Goal: Information Seeking & Learning: Learn about a topic

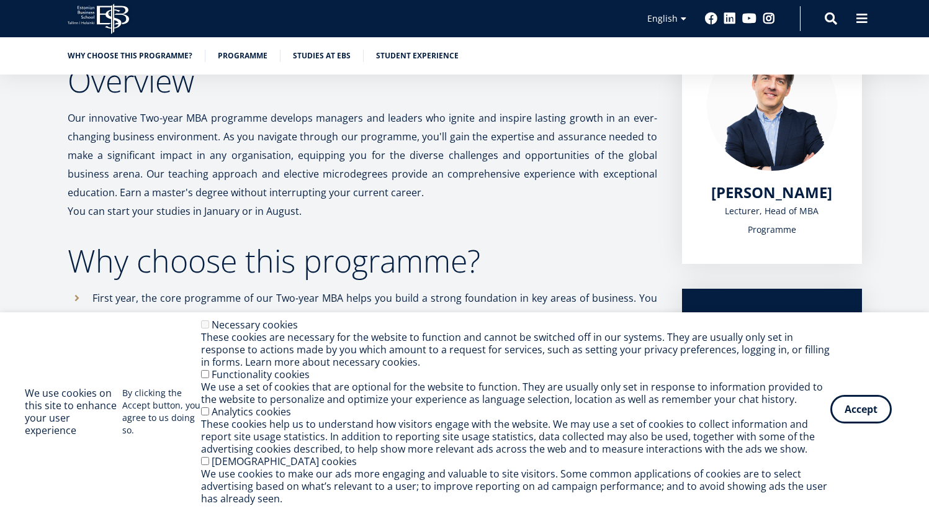
click at [871, 411] on button "Accept" at bounding box center [860, 409] width 61 height 29
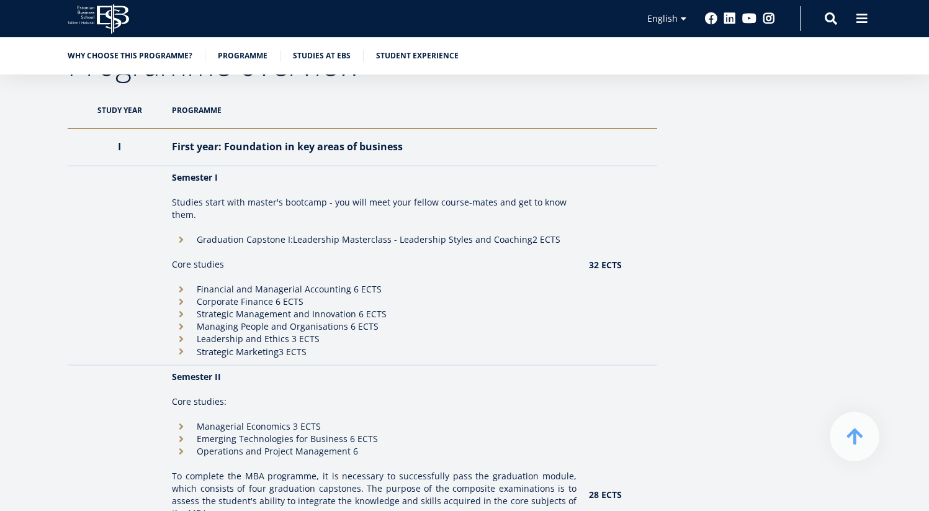
scroll to position [499, 0]
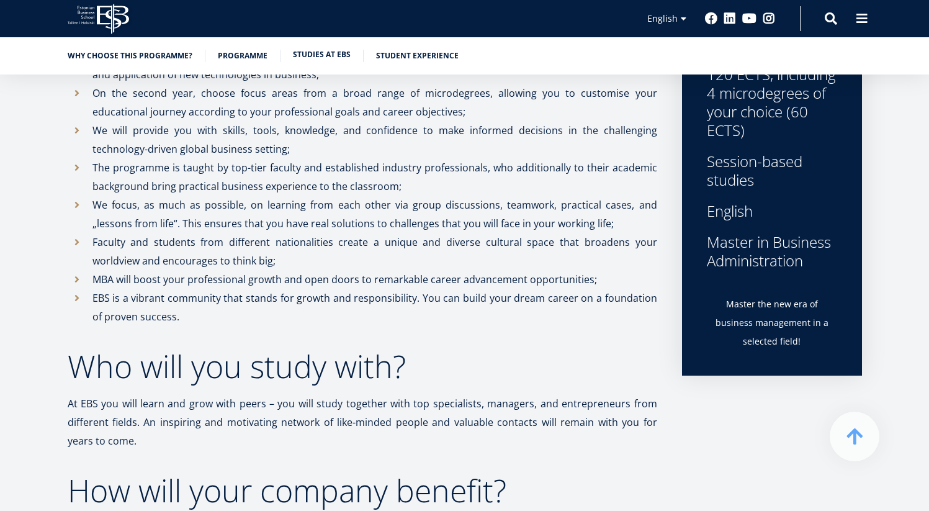
click at [330, 60] on link "Studies at EBS" at bounding box center [322, 54] width 58 height 12
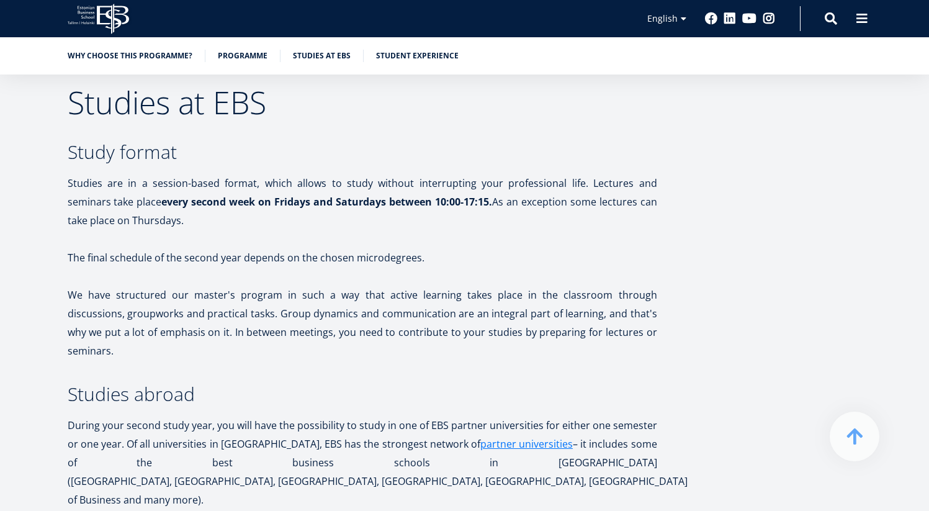
click at [243, 64] on ul "Why choose this programme? Programme Studies at EBS Student experience" at bounding box center [458, 59] width 807 height 19
click at [256, 56] on link "Programme" at bounding box center [243, 54] width 50 height 12
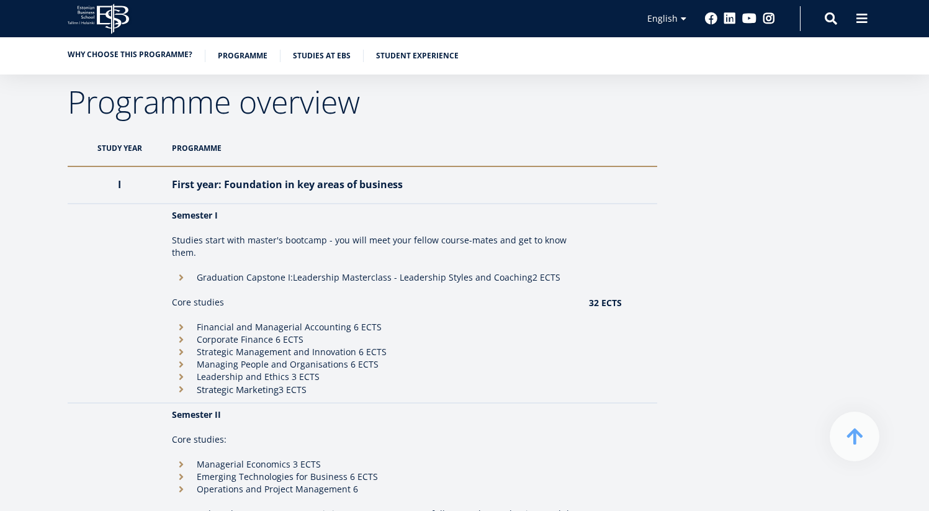
click at [83, 55] on link "Why choose this programme?" at bounding box center [130, 54] width 125 height 12
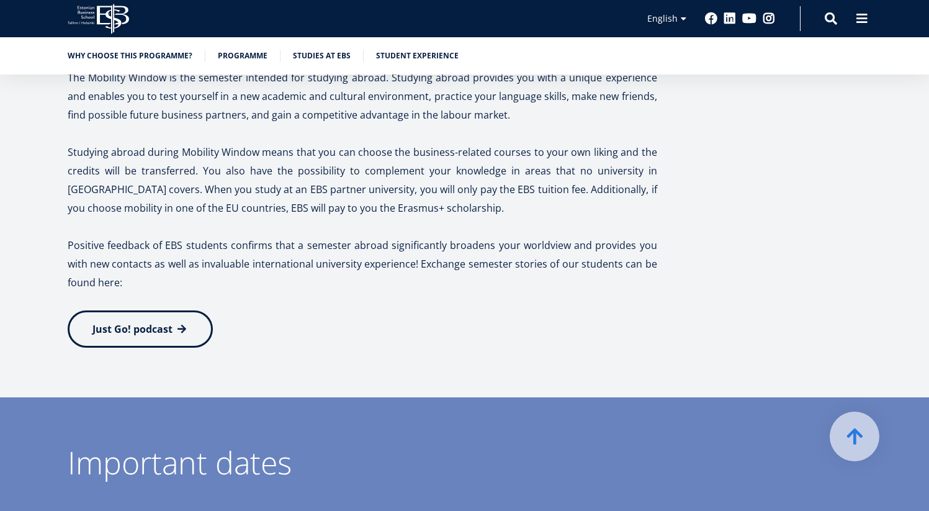
scroll to position [2748, 0]
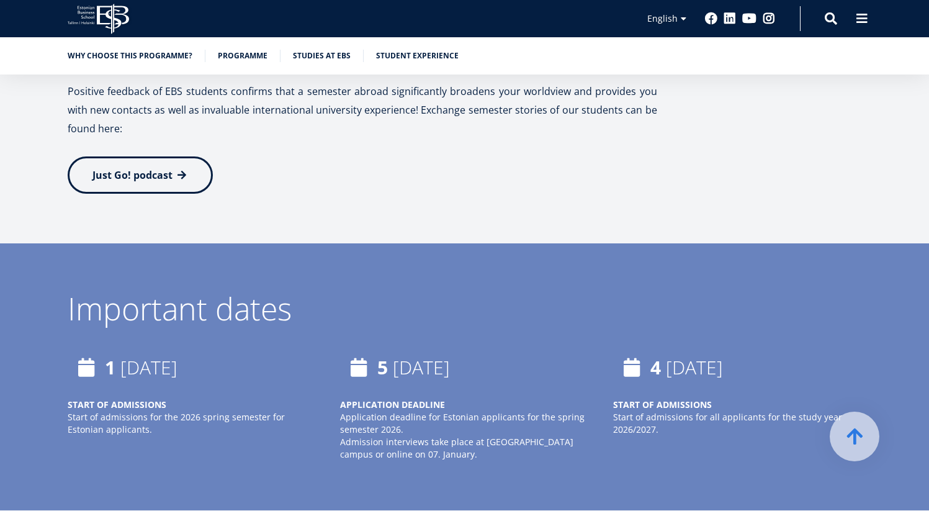
click at [187, 48] on div "Why choose this programme? Programme Studies at EBS Student experience" at bounding box center [464, 55] width 929 height 37
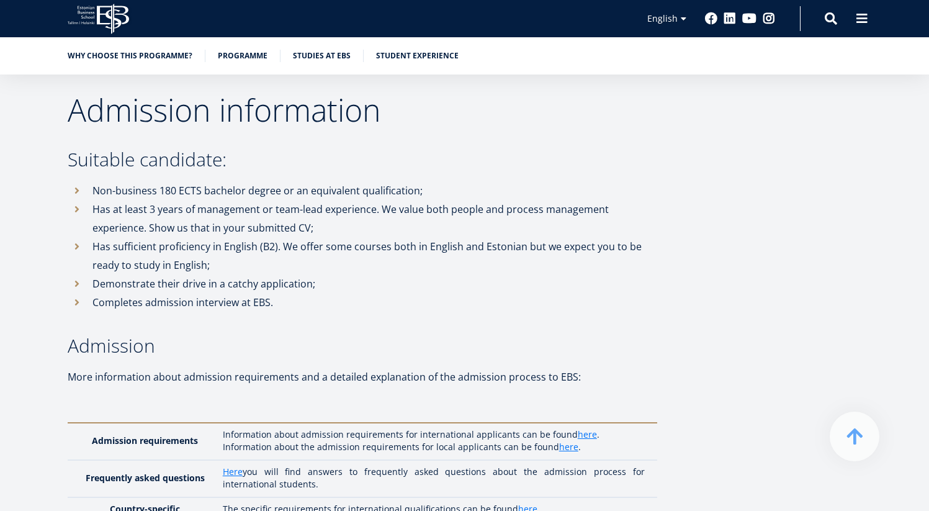
scroll to position [2981, 0]
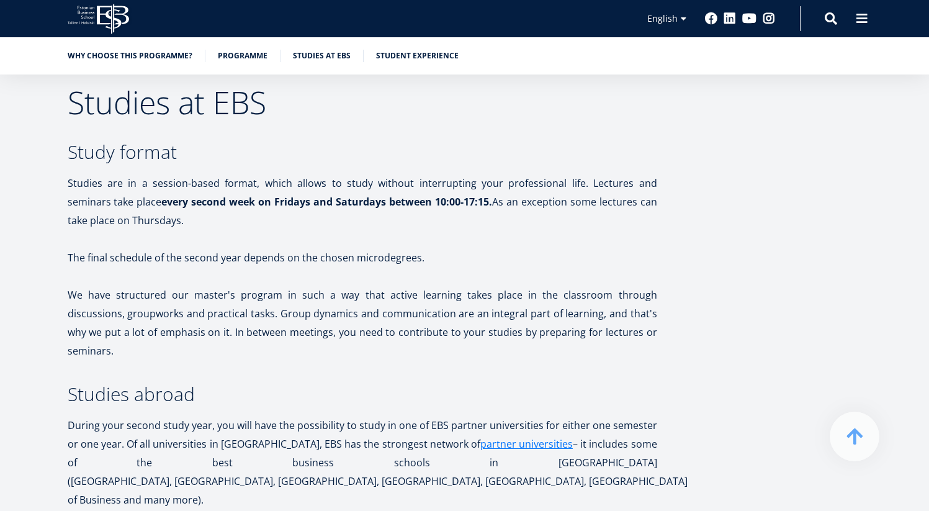
scroll to position [499, 0]
